Goal: Check status: Check status

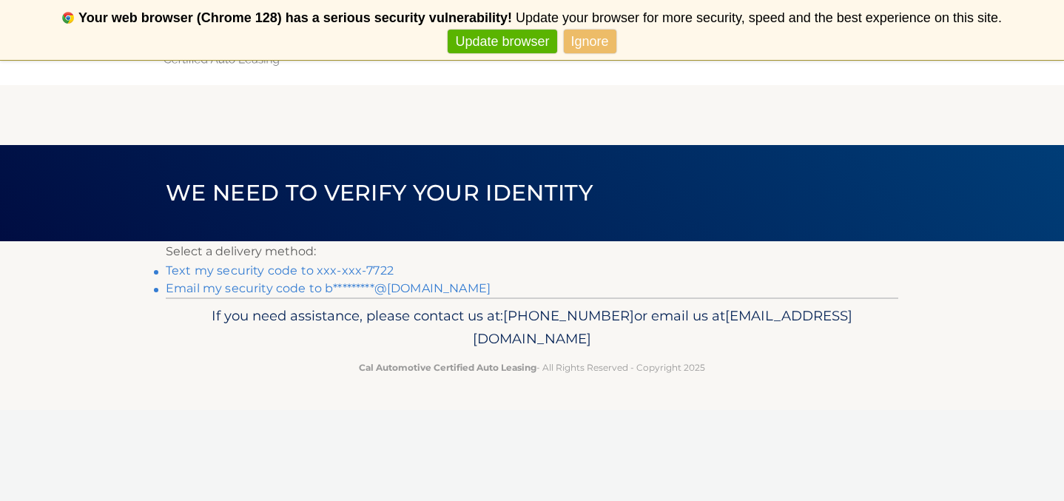
click at [360, 269] on link "Text my security code to xxx-xxx-7722" at bounding box center [280, 270] width 228 height 14
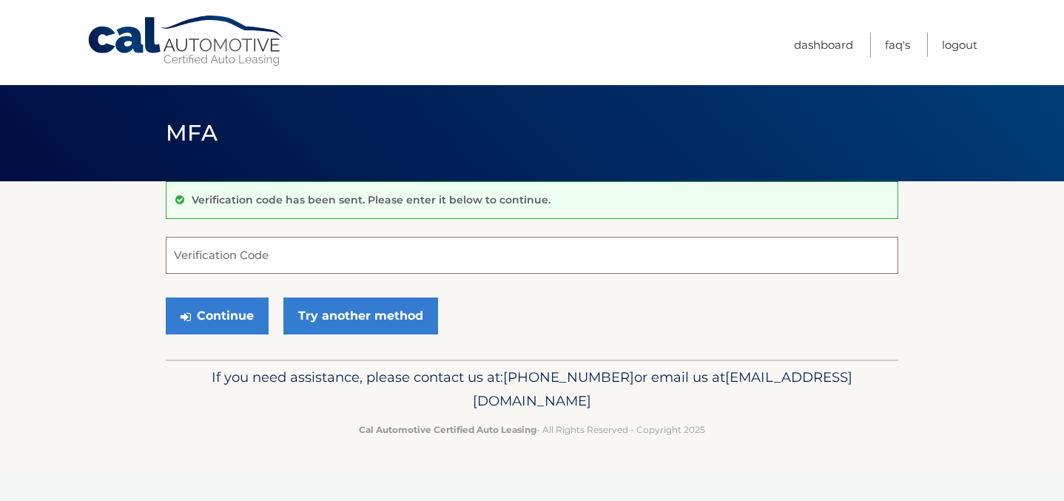
click at [337, 272] on input "Verification Code" at bounding box center [532, 255] width 733 height 37
type input "-"
type input "050730"
click at [226, 332] on button "Continue" at bounding box center [217, 316] width 103 height 37
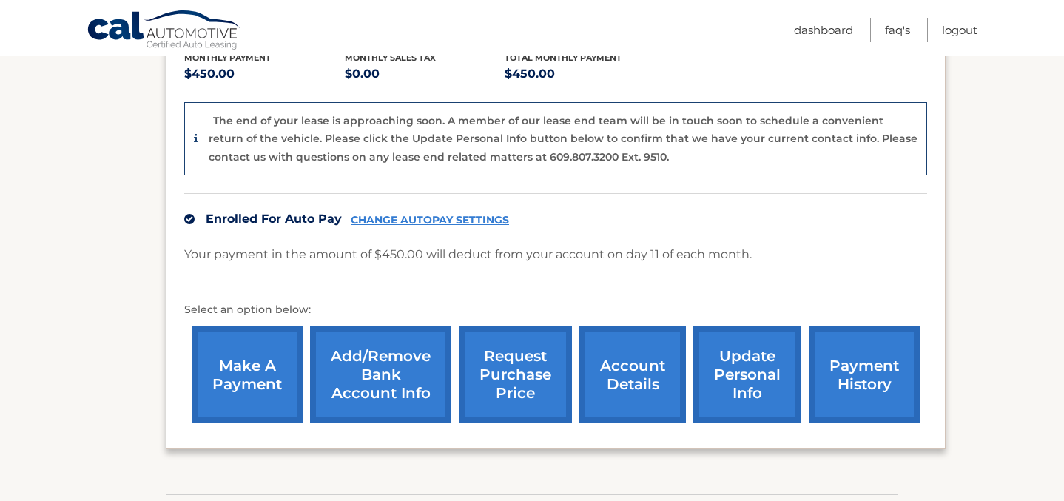
scroll to position [431, 0]
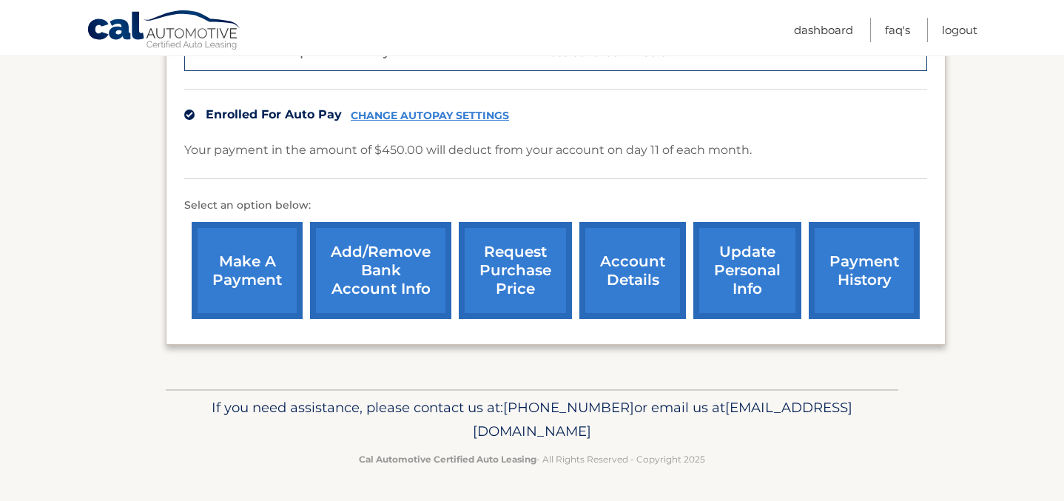
click at [845, 297] on link "payment history" at bounding box center [864, 270] width 111 height 97
click at [619, 281] on link "account details" at bounding box center [633, 270] width 107 height 97
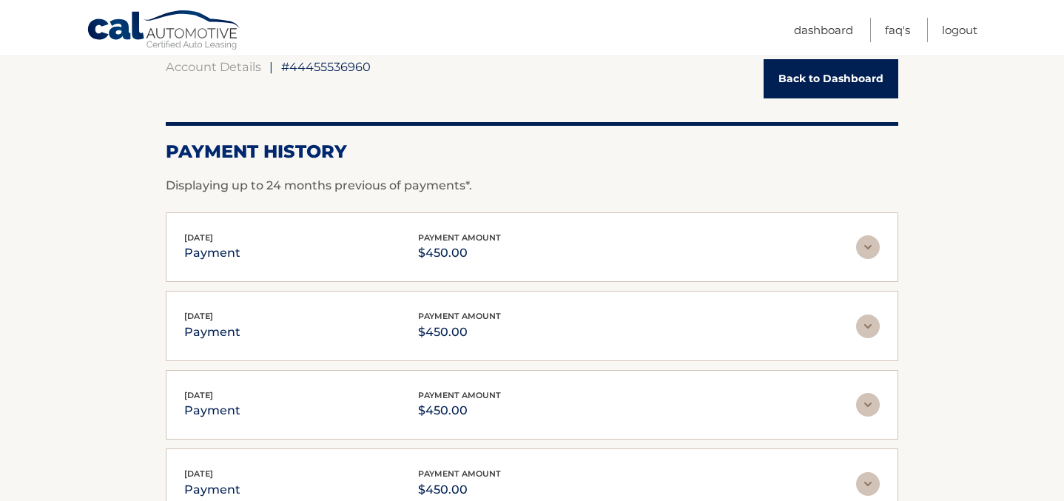
scroll to position [150, 0]
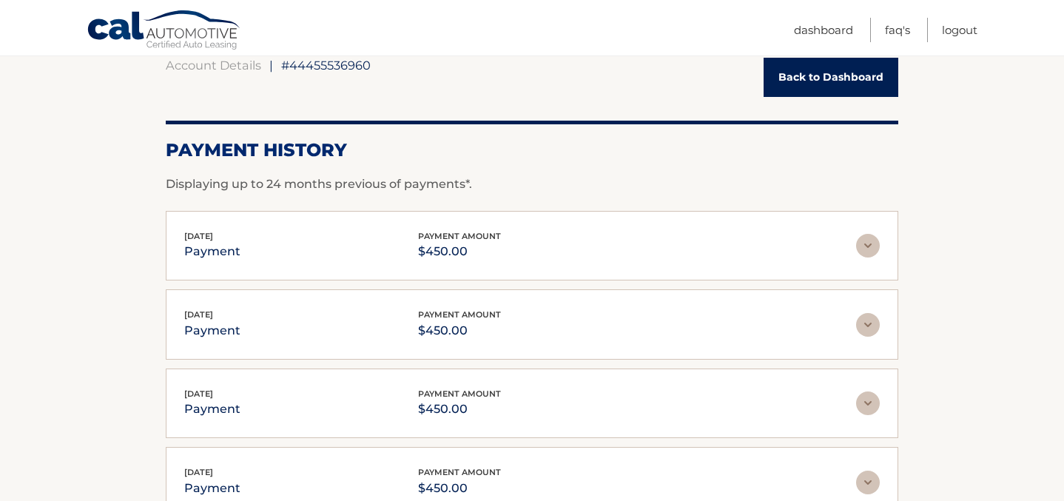
click at [861, 245] on img at bounding box center [868, 246] width 24 height 24
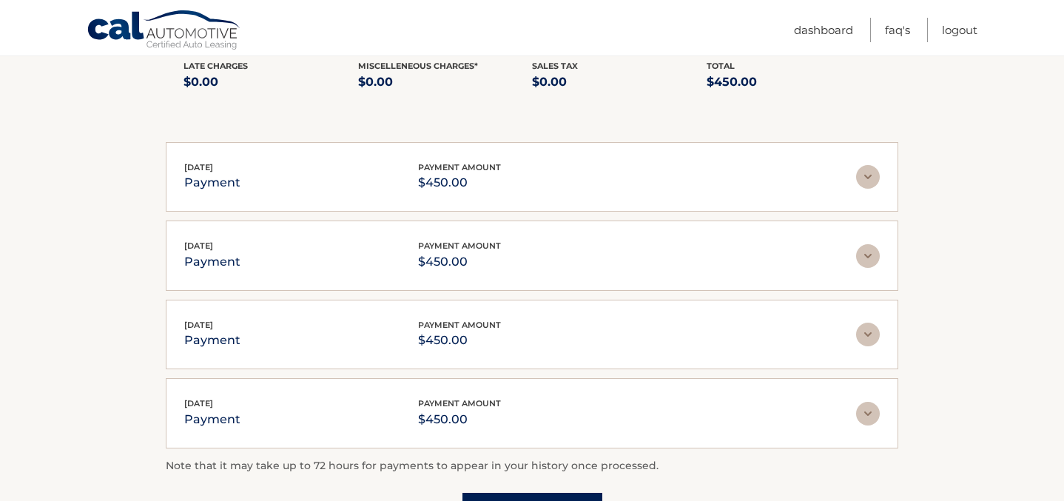
scroll to position [560, 0]
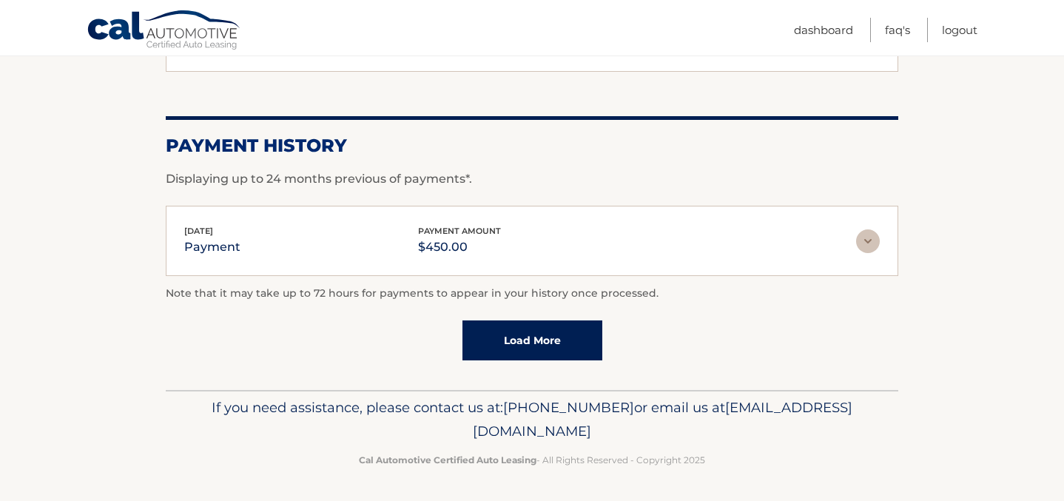
scroll to position [1056, 0]
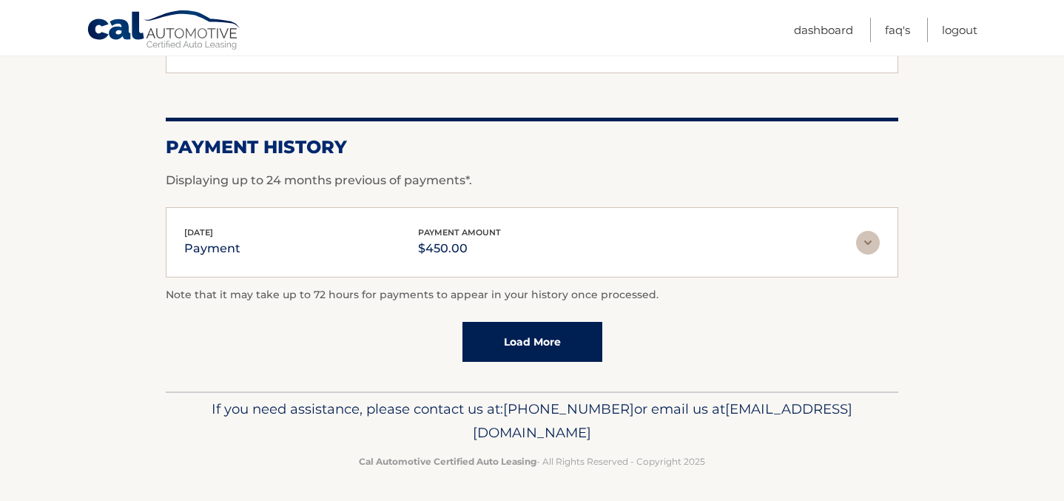
click at [646, 266] on div "[DATE] payment payment amount $450.00 Late Charges $0.00 Miscelleneous Charges*…" at bounding box center [532, 242] width 733 height 70
click at [870, 231] on img at bounding box center [868, 243] width 24 height 24
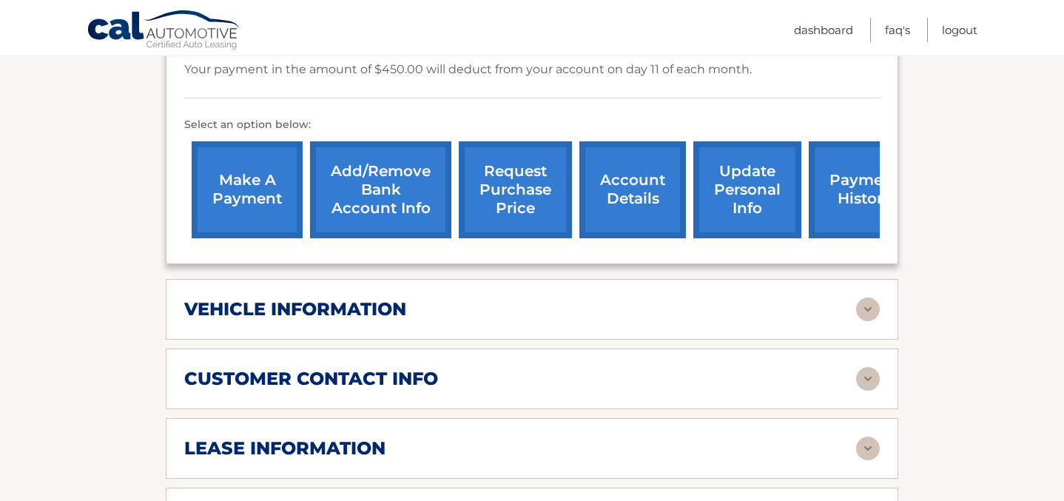
scroll to position [0, 0]
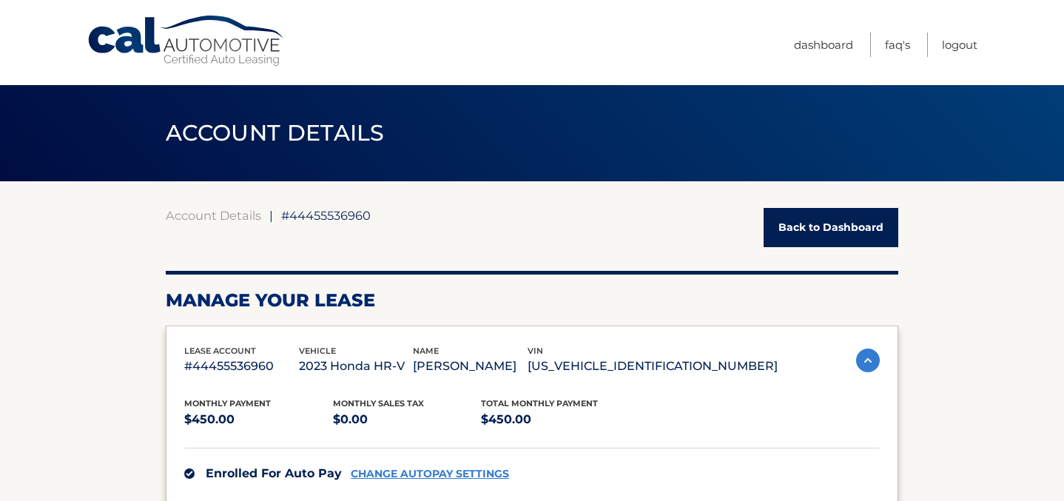
click at [816, 221] on link "Back to Dashboard" at bounding box center [831, 227] width 135 height 39
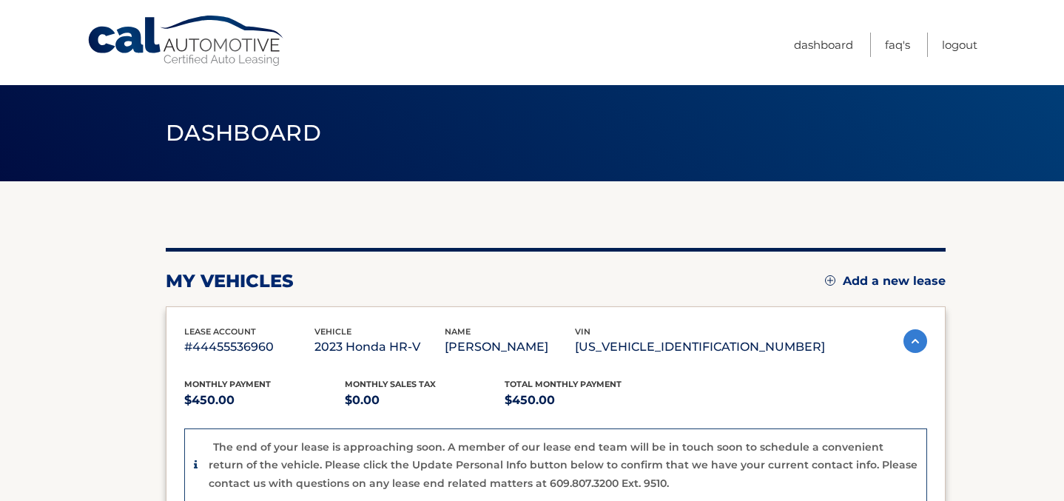
click at [908, 335] on img at bounding box center [916, 341] width 24 height 24
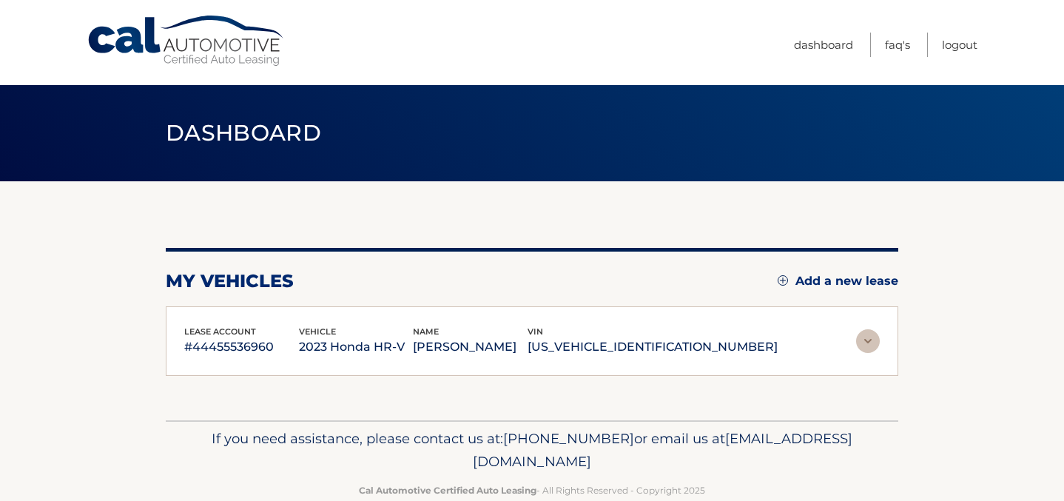
scroll to position [31, 0]
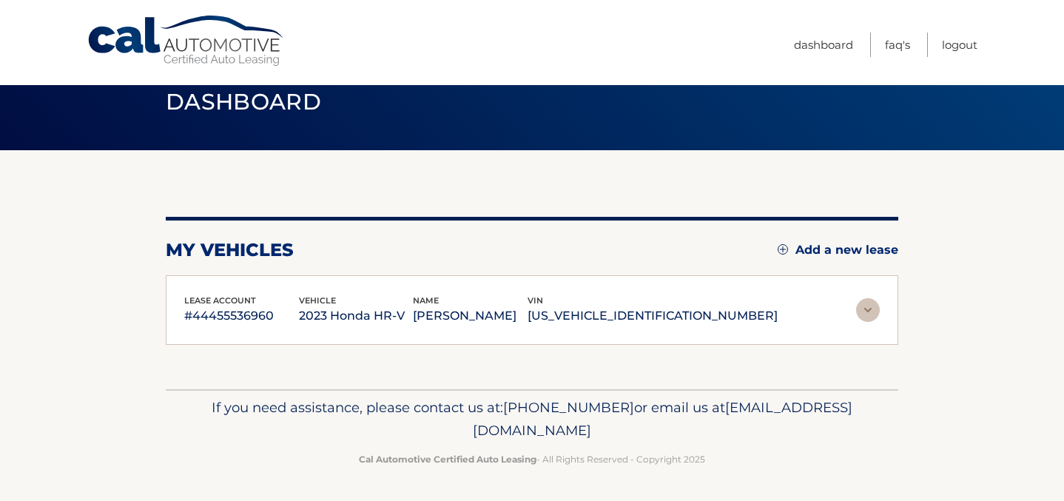
click at [872, 304] on img at bounding box center [868, 310] width 24 height 24
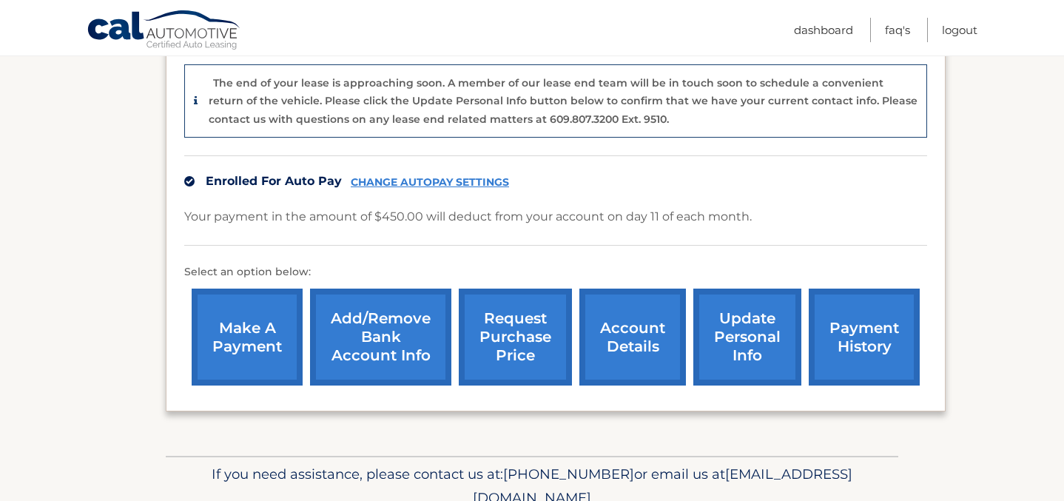
scroll to position [431, 0]
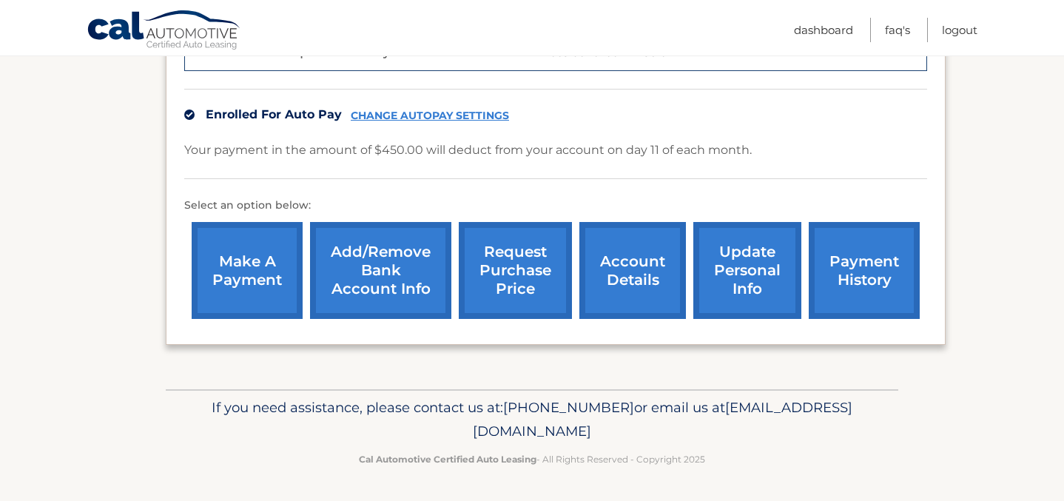
click at [650, 258] on link "account details" at bounding box center [633, 270] width 107 height 97
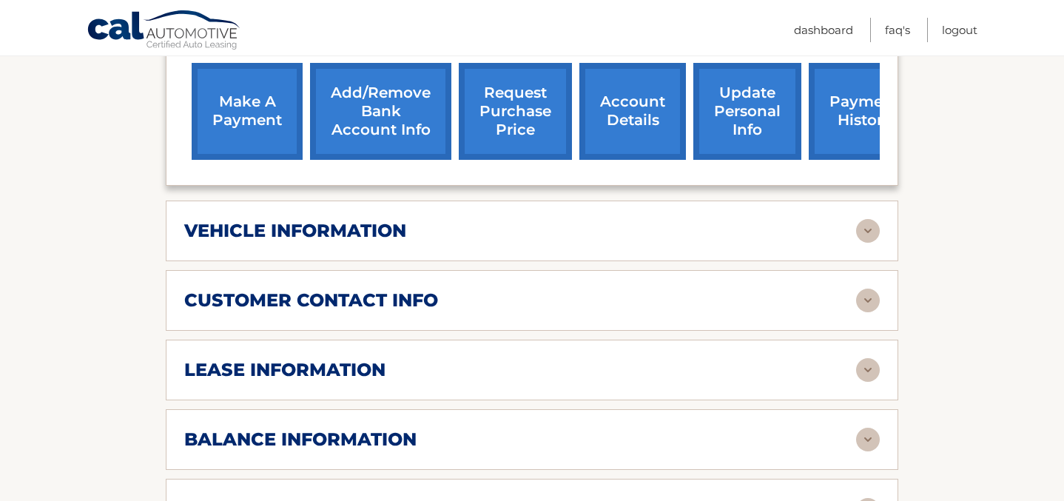
scroll to position [517, 0]
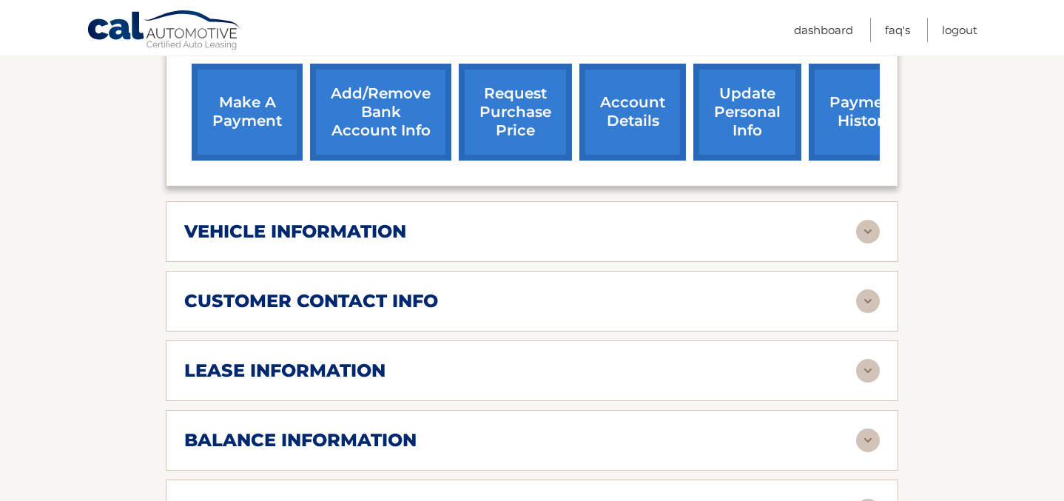
click at [639, 215] on div "vehicle information vehicle Year 2023 vehicle make Honda vehicle model HR-V veh…" at bounding box center [532, 231] width 733 height 61
click at [639, 272] on div "customer contact info full name HANAA HABIB street address 63-46 FRESH POND RD …" at bounding box center [532, 301] width 733 height 61
click at [633, 251] on div "vehicle information vehicle Year 2023 vehicle make Honda vehicle model HR-V veh…" at bounding box center [532, 231] width 733 height 61
click at [636, 223] on div "vehicle information" at bounding box center [520, 232] width 672 height 22
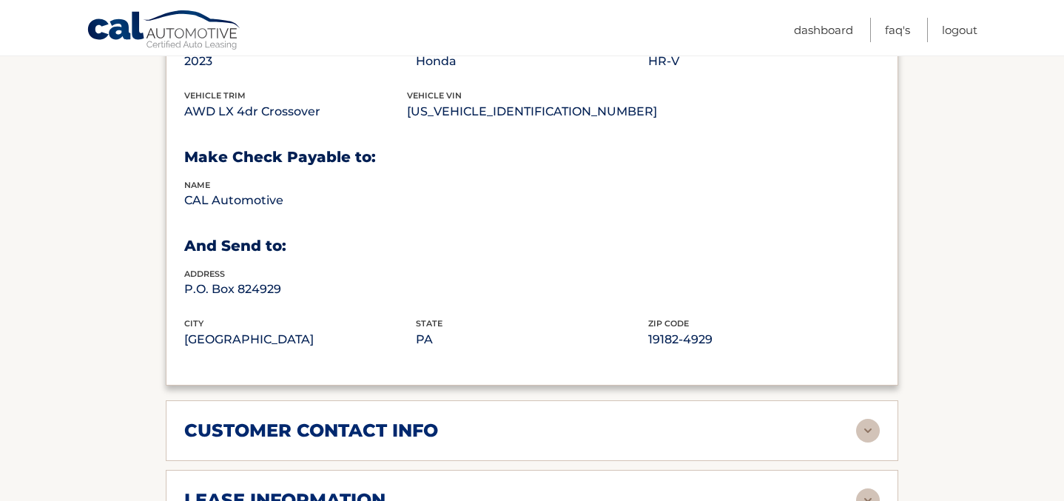
scroll to position [744, 0]
